Goal: Check status: Check status

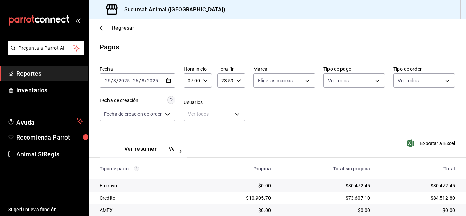
scroll to position [85, 0]
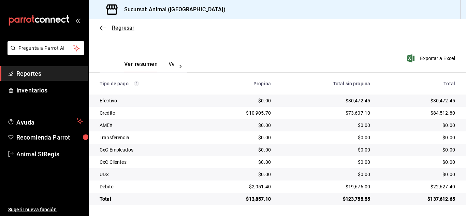
click at [125, 28] on span "Regresar" at bounding box center [123, 28] width 23 height 6
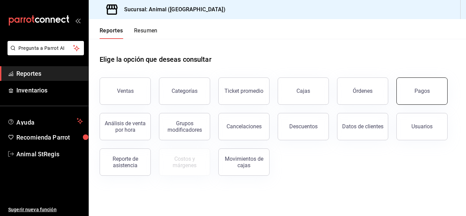
click at [415, 96] on button "Pagos" at bounding box center [422, 90] width 51 height 27
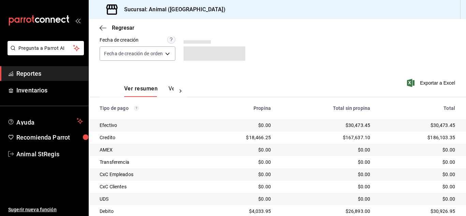
scroll to position [85, 0]
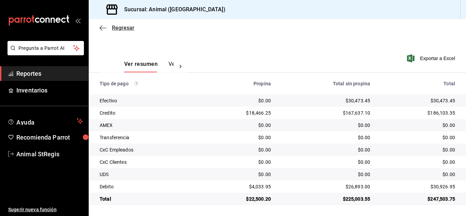
click at [125, 27] on span "Regresar" at bounding box center [123, 28] width 23 height 6
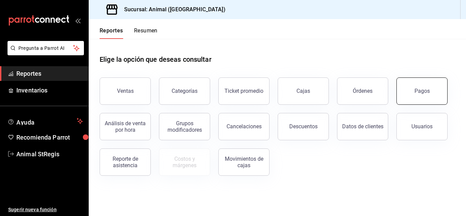
click at [422, 86] on button "Pagos" at bounding box center [422, 90] width 51 height 27
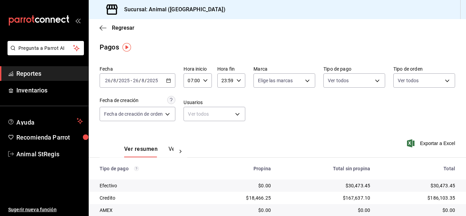
click at [125, 81] on input "2025" at bounding box center [124, 80] width 12 height 5
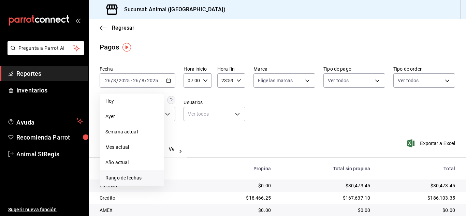
click at [124, 180] on span "Rango de fechas" at bounding box center [131, 177] width 53 height 7
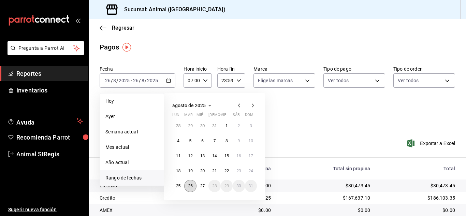
click at [189, 185] on abbr "26" at bounding box center [190, 186] width 4 height 5
click at [201, 185] on abbr "27" at bounding box center [202, 186] width 4 height 5
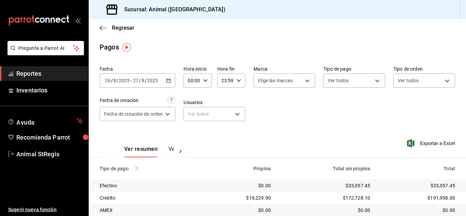
click at [206, 79] on icon "button" at bounding box center [205, 80] width 5 height 5
click at [191, 133] on span "02" at bounding box center [191, 130] width 3 height 5
type input "02:00"
click at [240, 81] on div at bounding box center [233, 108] width 466 height 216
click at [269, 114] on div "Fecha [DATE] [DATE] - [DATE] [DATE] Hora inicio 02:00 Hora inicio Hora fin 23:5…" at bounding box center [278, 96] width 356 height 66
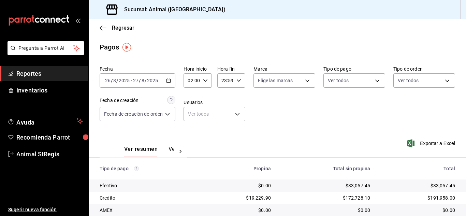
click at [349, 132] on div "Ver resumen Ver pagos Exportar a Excel" at bounding box center [277, 147] width 377 height 36
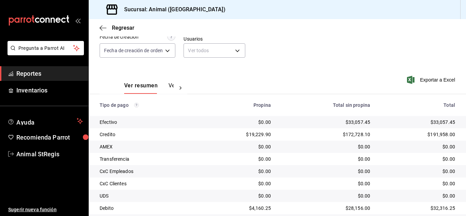
scroll to position [85, 0]
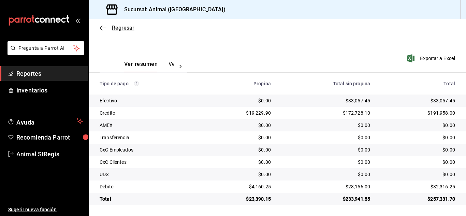
click at [122, 26] on span "Regresar" at bounding box center [123, 28] width 23 height 6
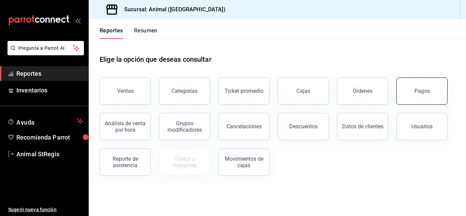
click at [416, 88] on div "Pagos" at bounding box center [422, 91] width 15 height 6
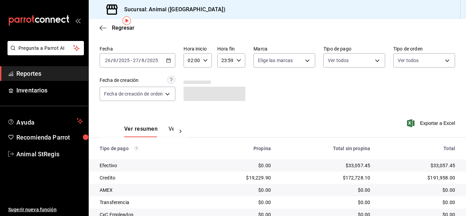
scroll to position [85, 0]
